Goal: Information Seeking & Learning: Learn about a topic

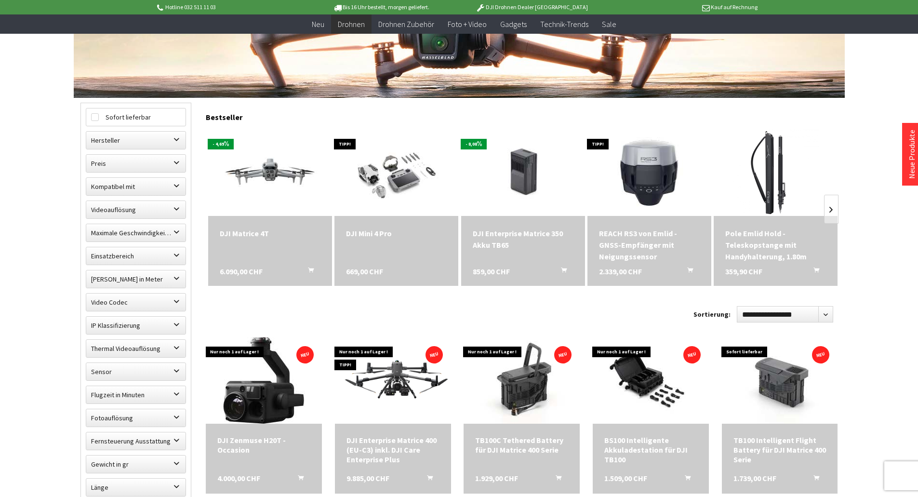
scroll to position [241, 0]
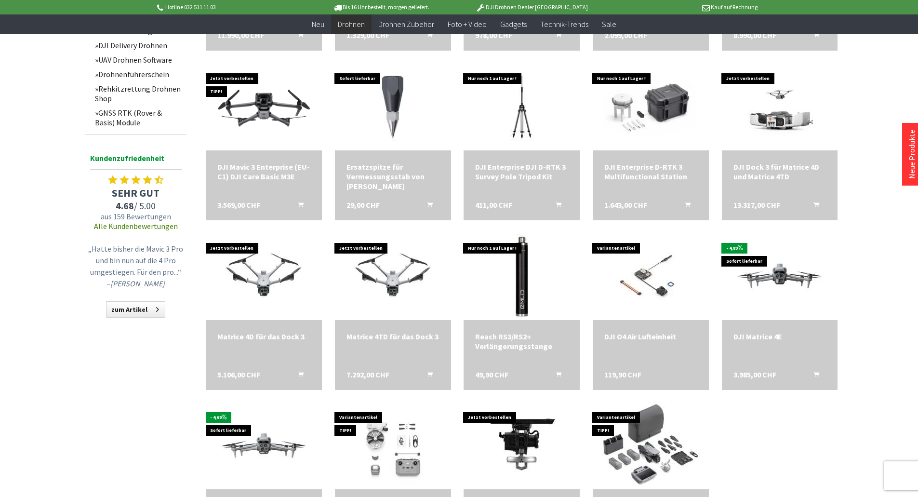
scroll to position [868, 0]
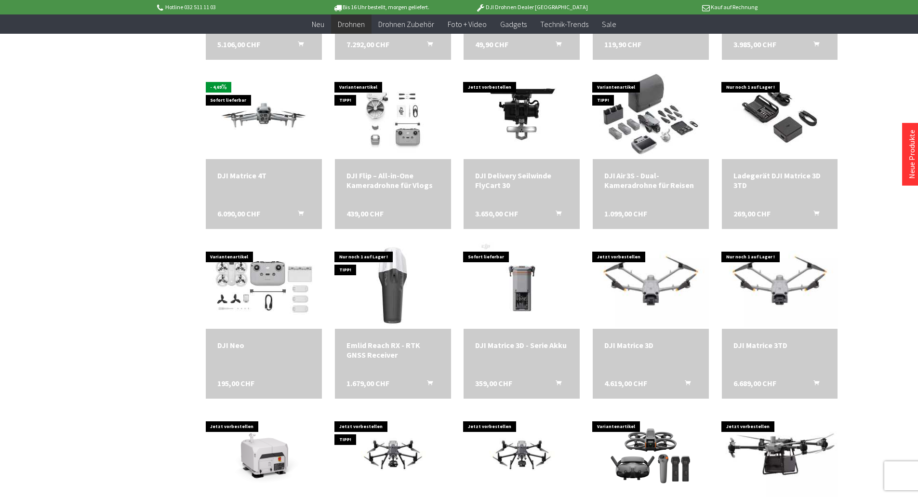
scroll to position [1157, 0]
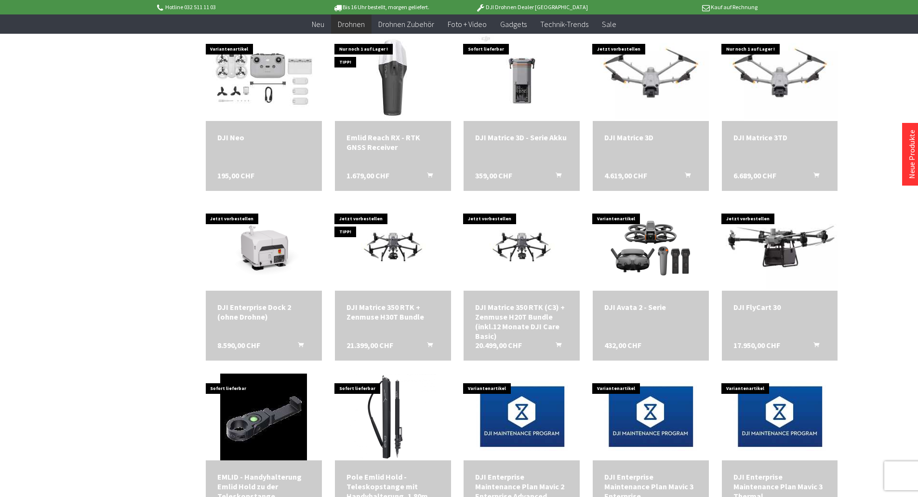
scroll to position [1350, 0]
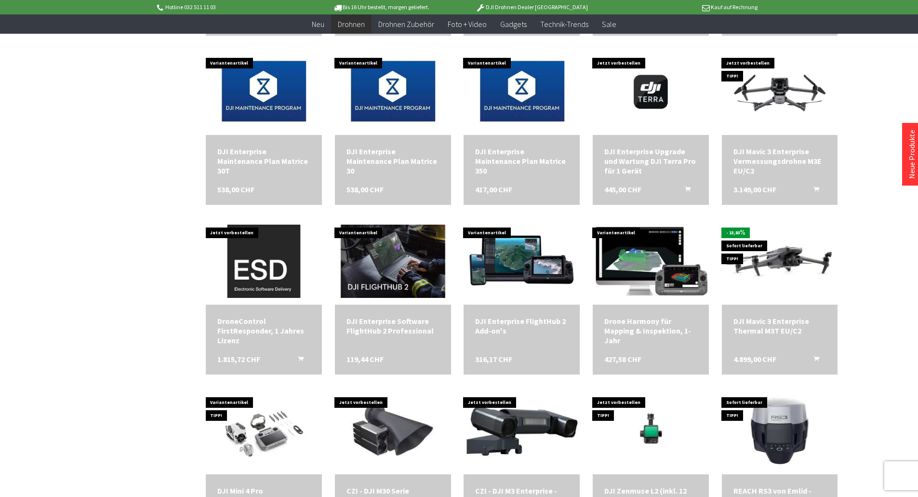
scroll to position [1929, 0]
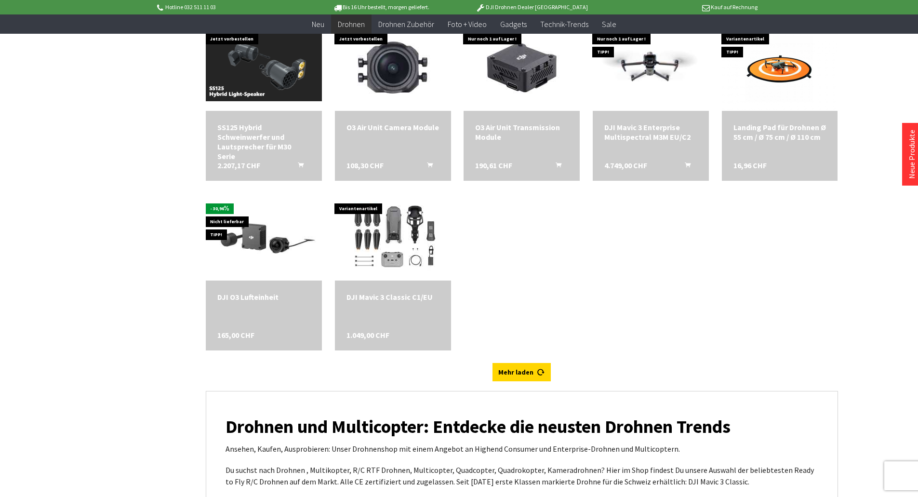
scroll to position [2796, 0]
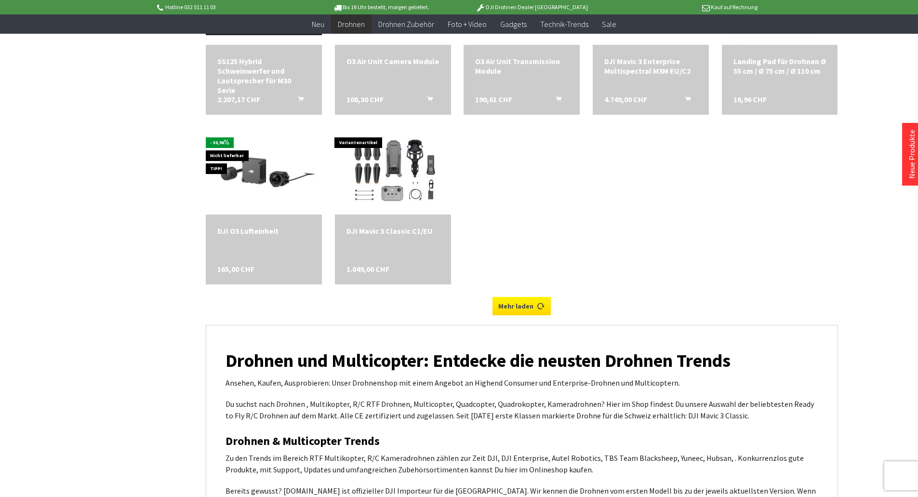
click at [520, 307] on link "Mehr laden" at bounding box center [522, 306] width 58 height 18
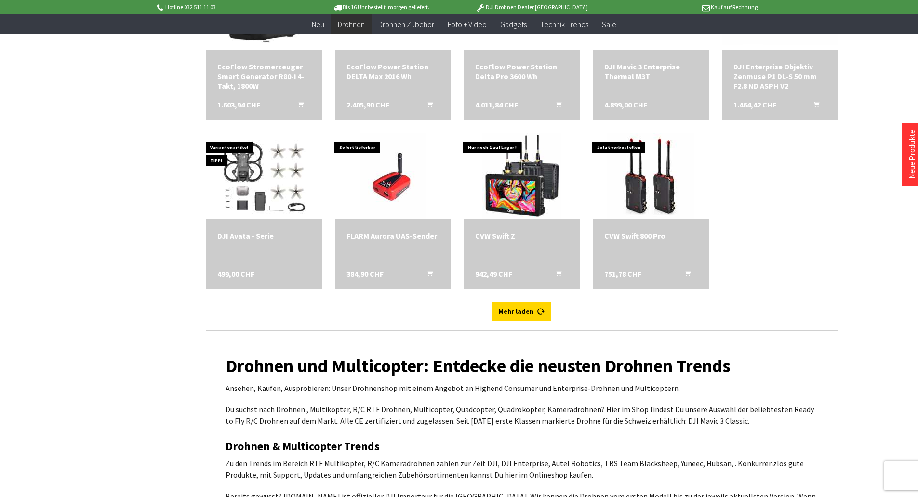
scroll to position [3134, 0]
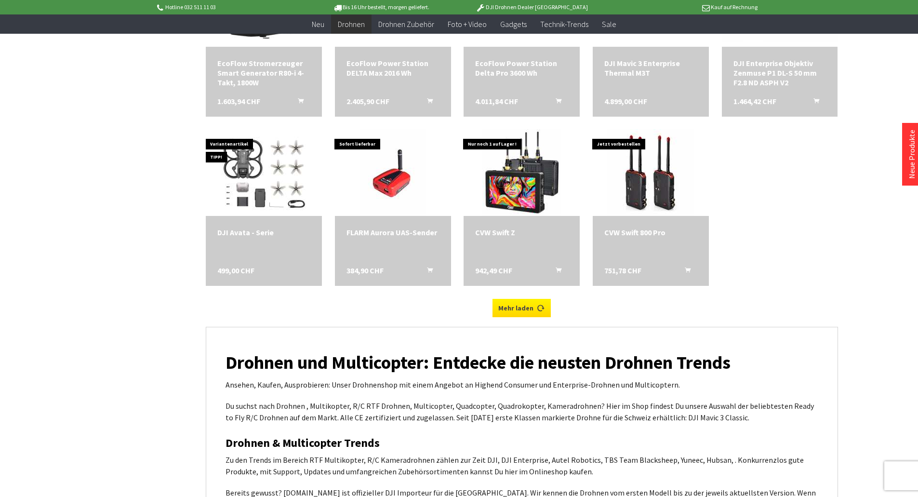
click at [517, 307] on link "Mehr laden" at bounding box center [522, 308] width 58 height 18
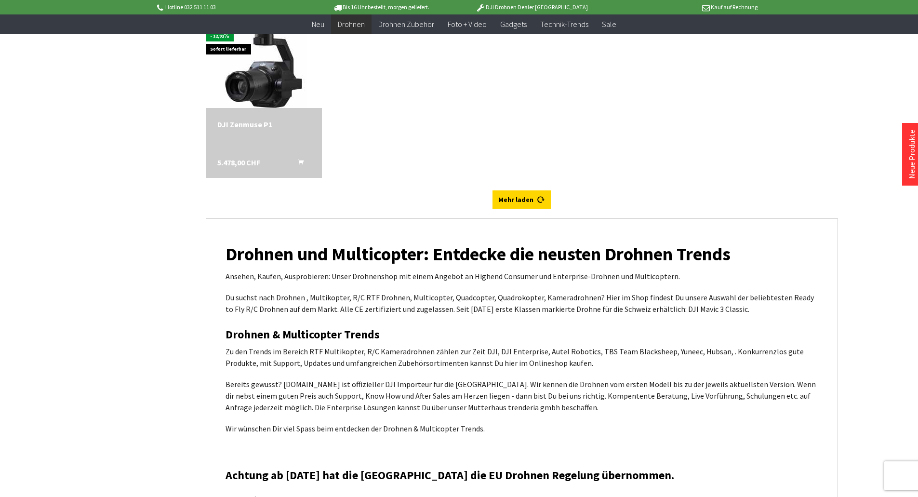
scroll to position [3761, 0]
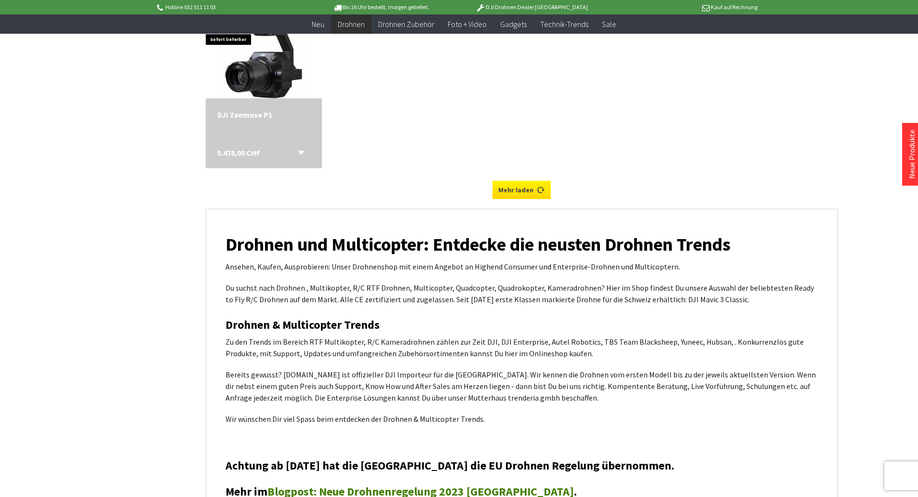
click at [506, 186] on link "Mehr laden" at bounding box center [522, 190] width 58 height 18
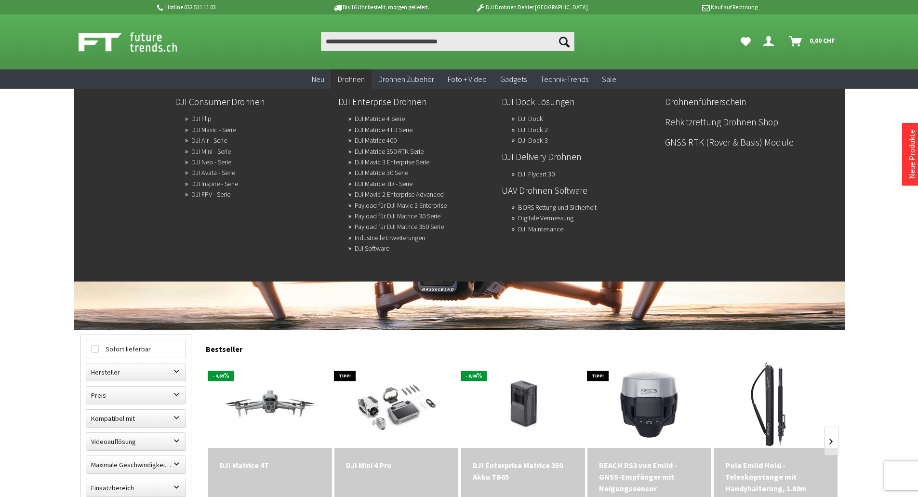
click at [218, 150] on link "DJI Mini - Serie" at bounding box center [211, 151] width 40 height 13
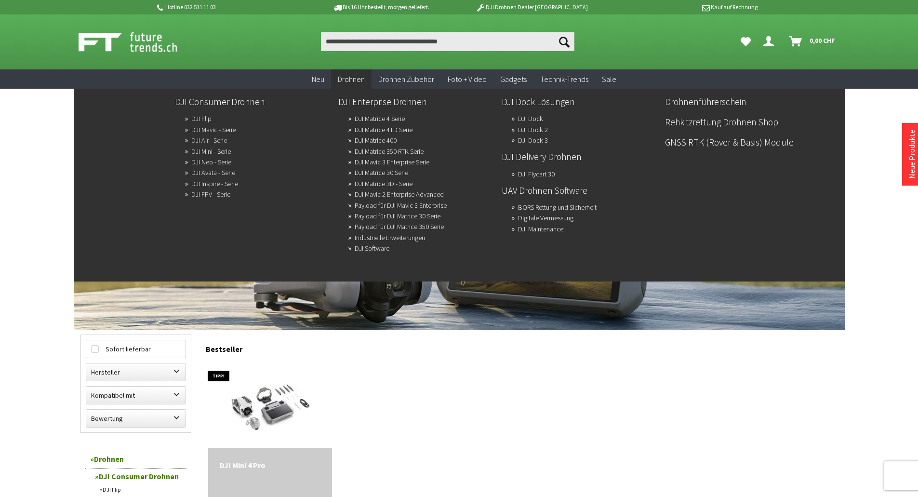
click at [219, 141] on link "DJI Air - Serie" at bounding box center [209, 140] width 36 height 13
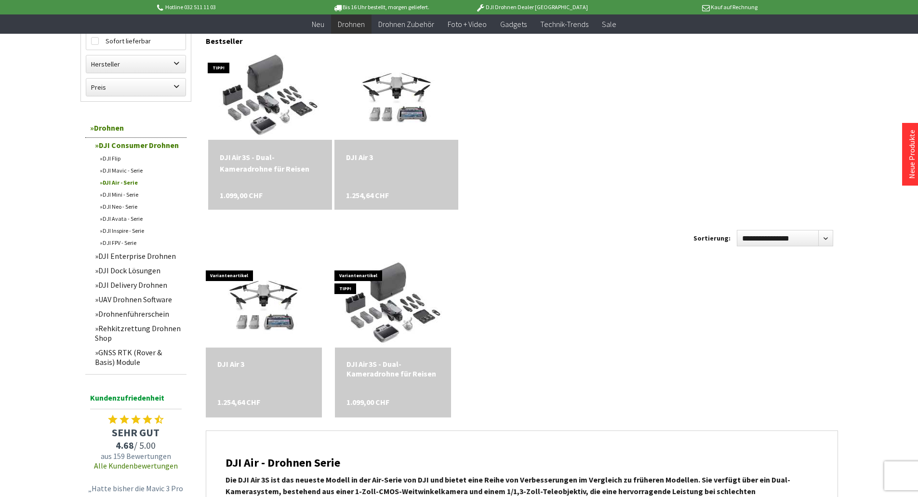
scroll to position [289, 0]
click at [380, 371] on div "DJI Air 3S - Dual-Kameradrohne für Reisen" at bounding box center [393, 368] width 93 height 19
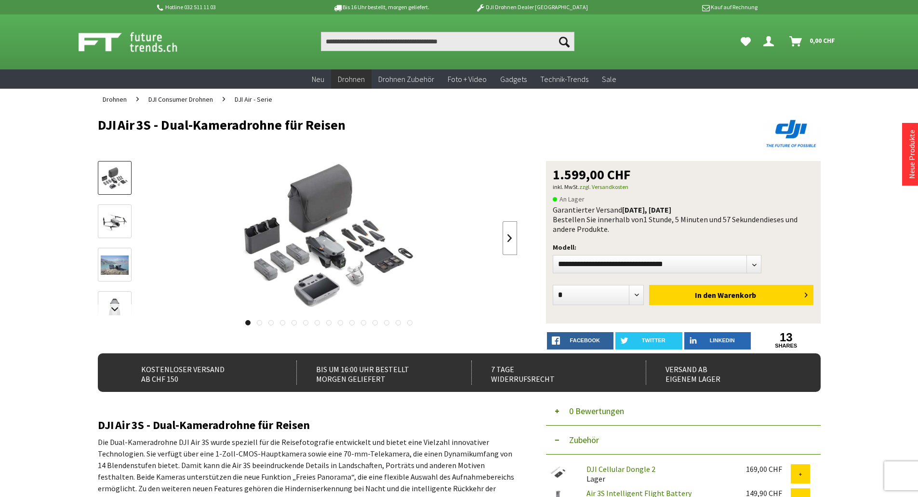
click at [509, 238] on link at bounding box center [510, 238] width 14 height 34
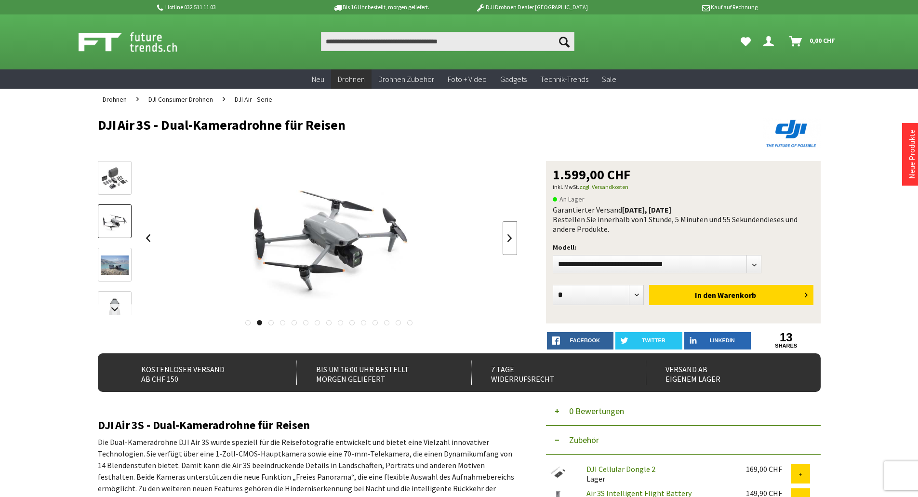
click at [509, 238] on link at bounding box center [510, 238] width 14 height 34
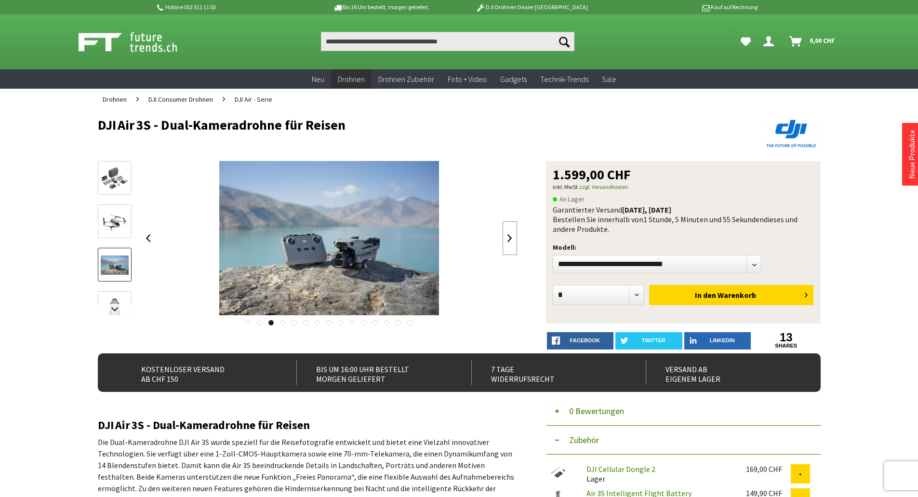
click at [509, 238] on link at bounding box center [510, 238] width 14 height 34
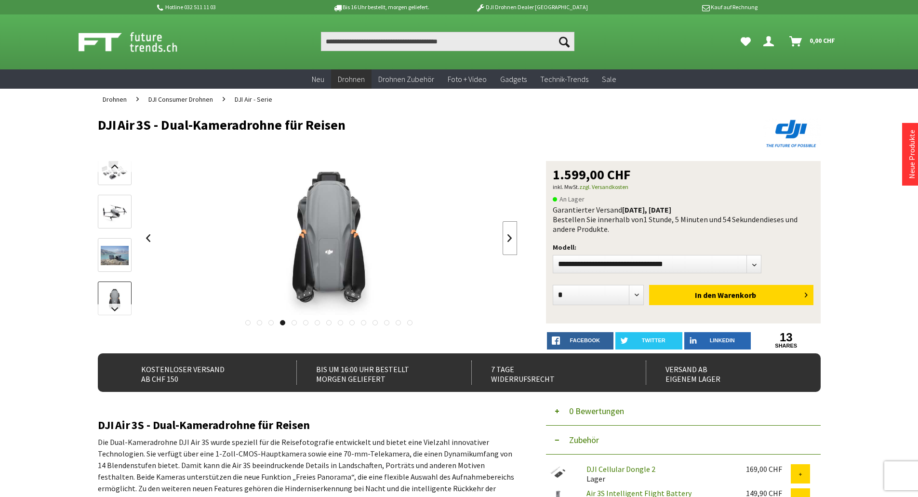
click at [509, 238] on link at bounding box center [510, 238] width 14 height 34
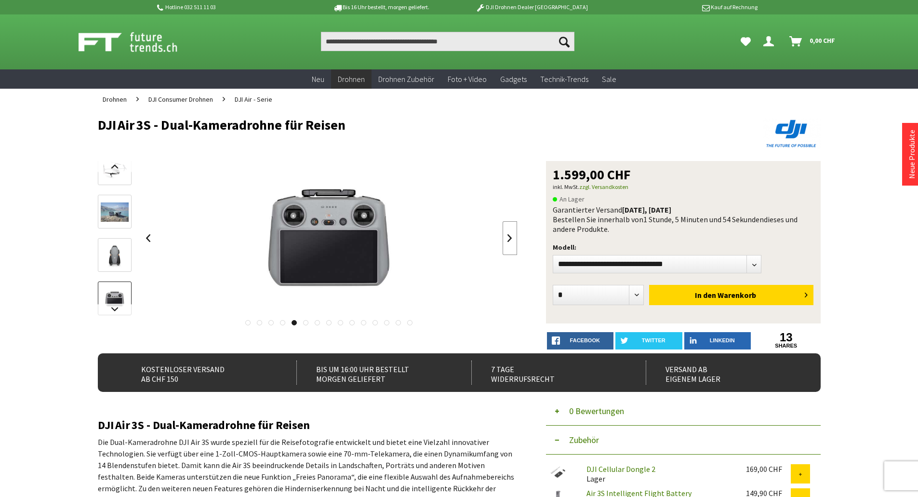
click at [509, 238] on link at bounding box center [510, 238] width 14 height 34
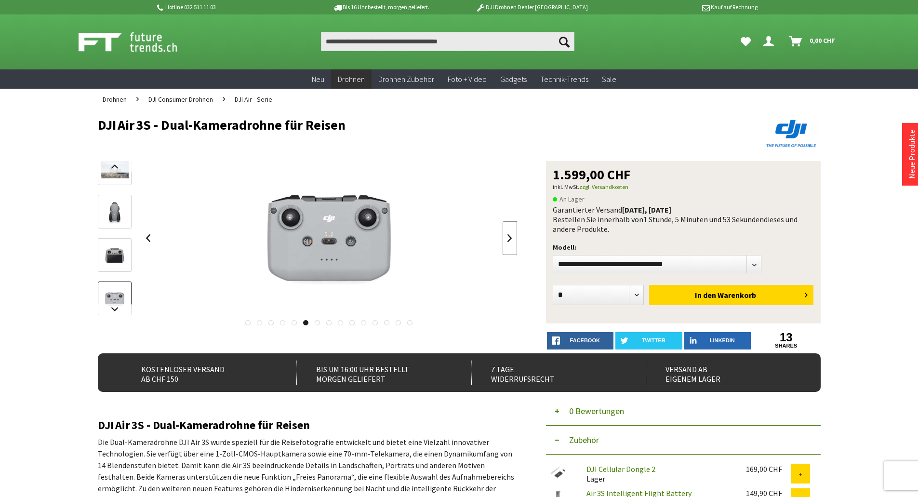
click at [509, 238] on link at bounding box center [510, 238] width 14 height 34
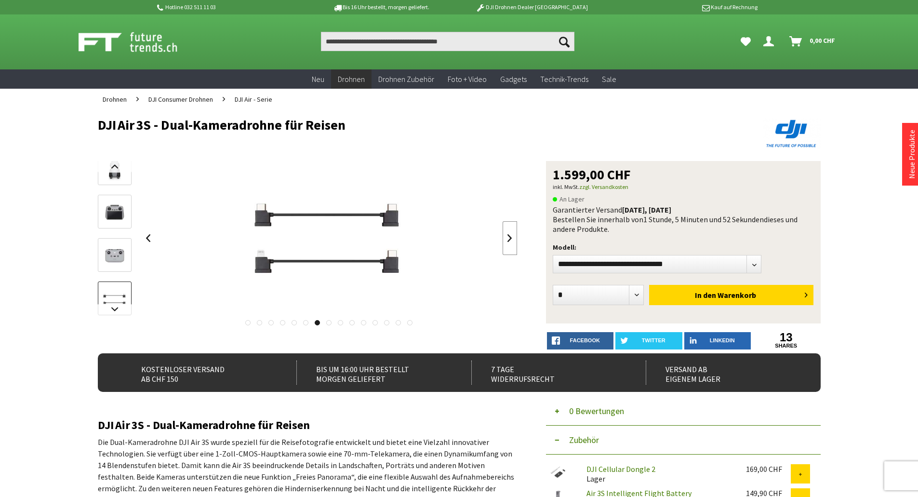
click at [509, 238] on link at bounding box center [510, 238] width 14 height 34
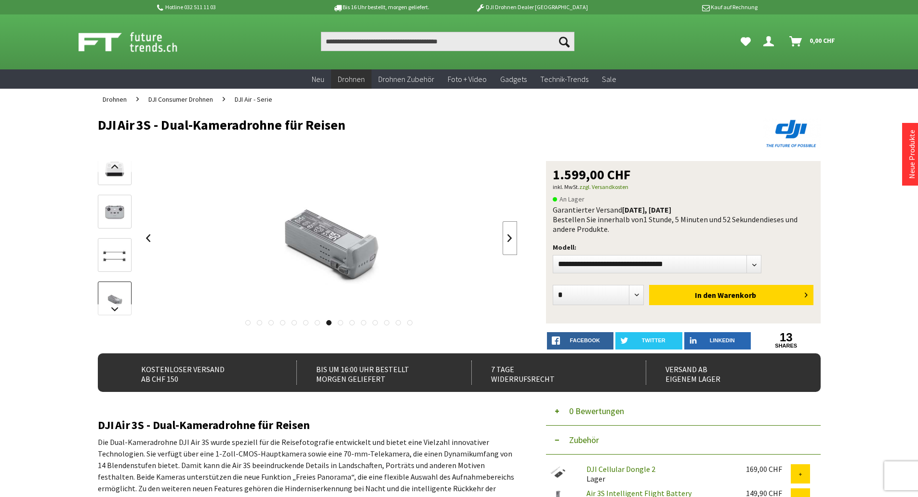
click at [509, 238] on link at bounding box center [510, 238] width 14 height 34
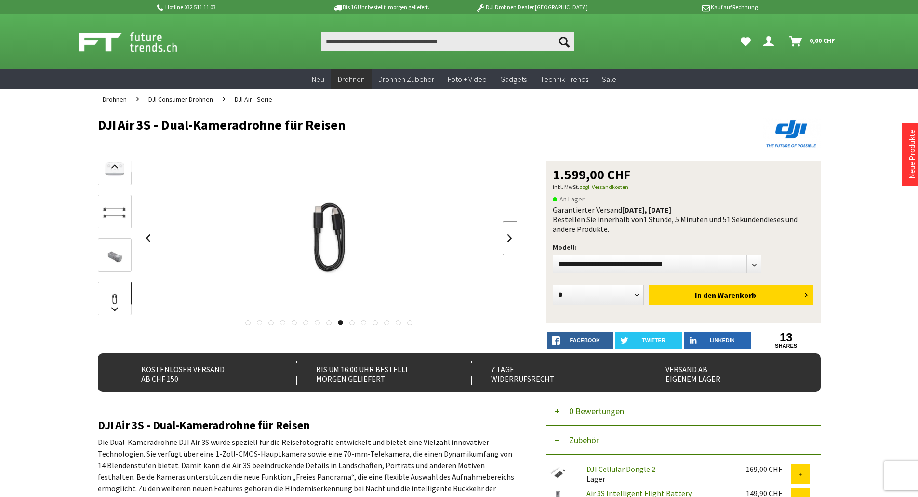
click at [509, 238] on link at bounding box center [510, 238] width 14 height 34
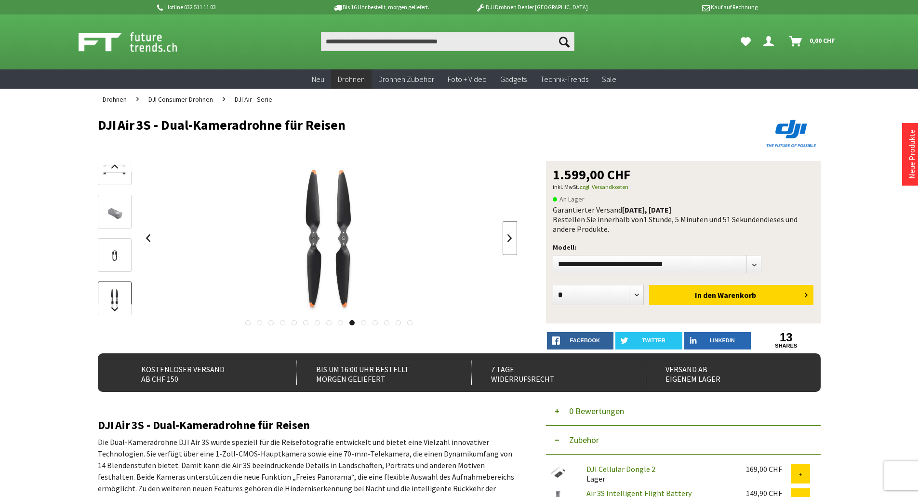
click at [509, 238] on link at bounding box center [510, 238] width 14 height 34
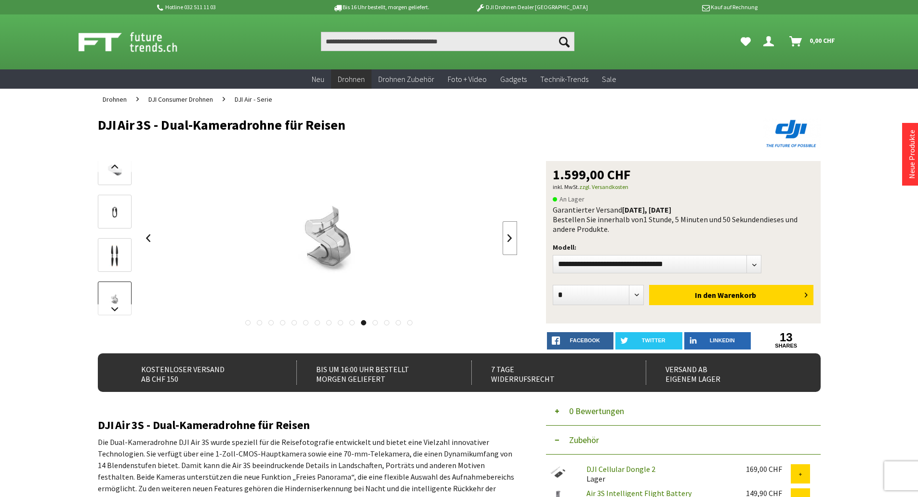
click at [509, 238] on link at bounding box center [510, 238] width 14 height 34
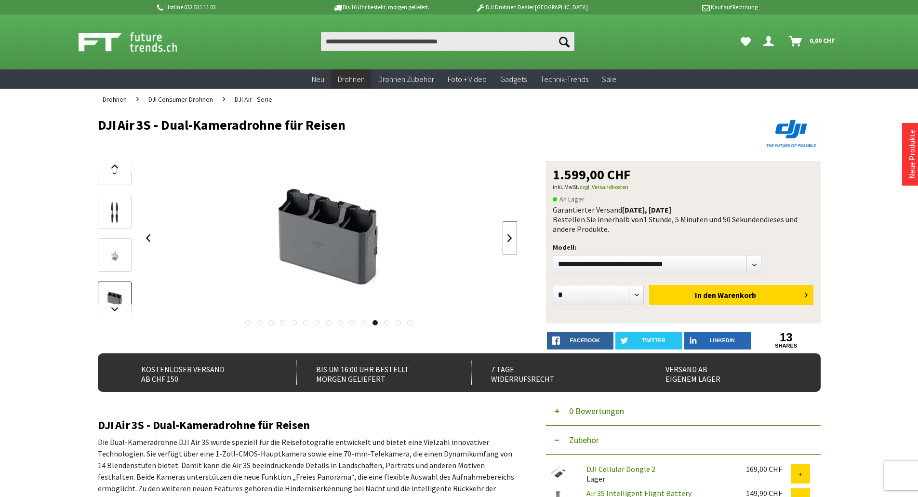
click at [509, 238] on link at bounding box center [510, 238] width 14 height 34
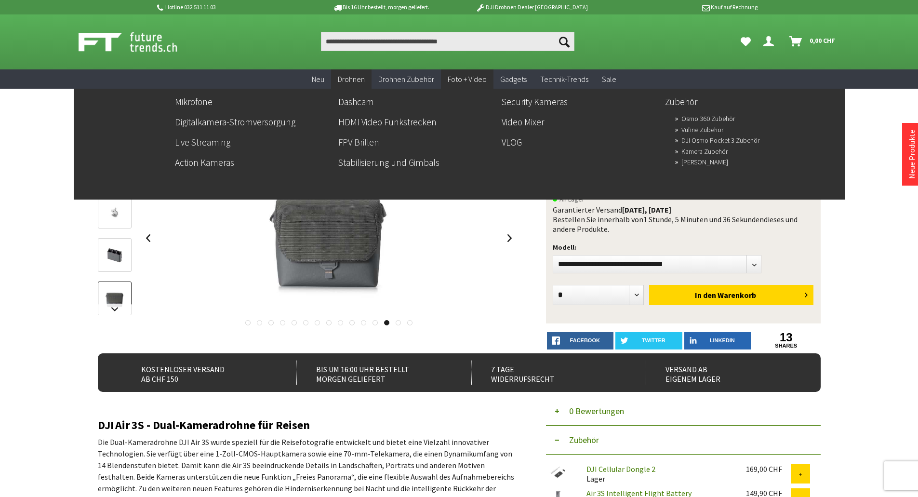
click at [368, 138] on link "FPV Brillen" at bounding box center [416, 142] width 156 height 16
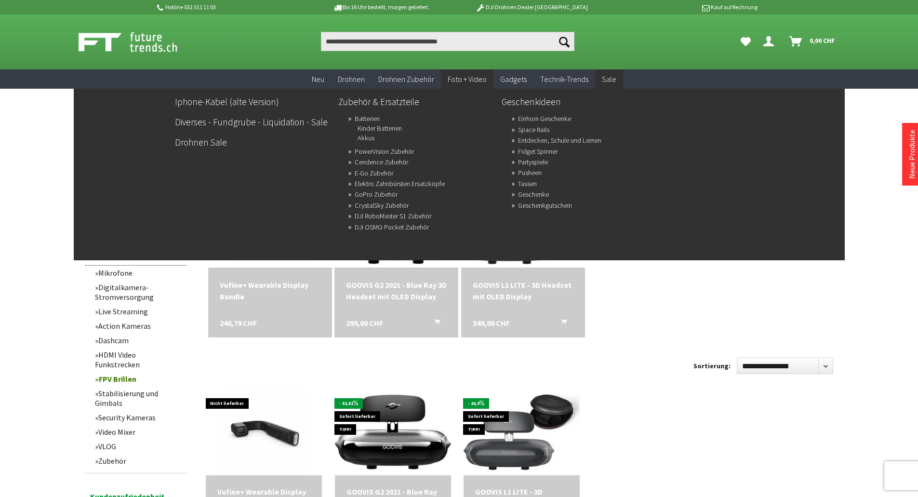
click at [602, 78] on span "Sale" at bounding box center [609, 79] width 14 height 10
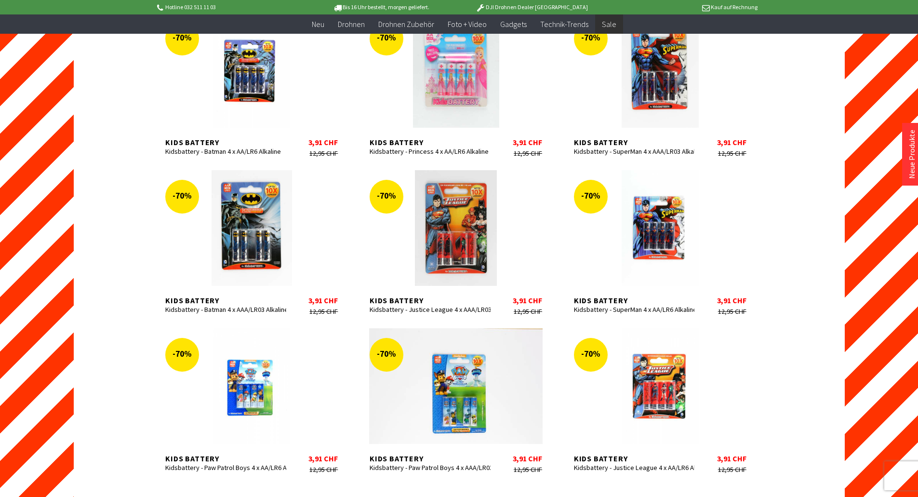
scroll to position [627, 0]
